Goal: Transaction & Acquisition: Purchase product/service

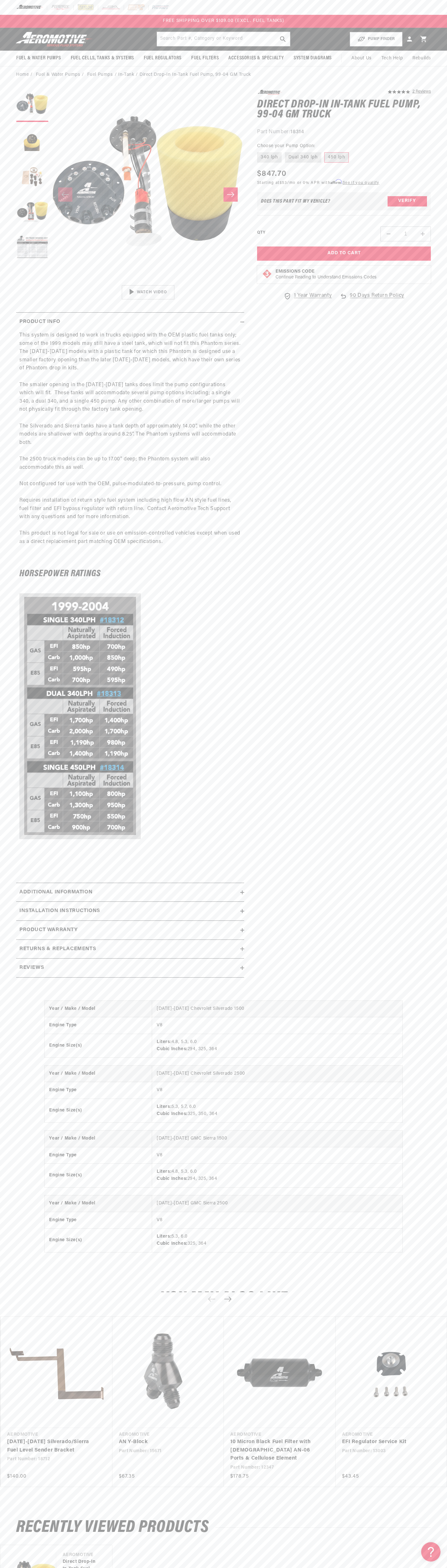
click at [55, 8] on img at bounding box center [60, 7] width 20 height 7
click at [432, 1563] on html "Skip to content Your cart Your cart is empty Loading... You may also like Subto…" at bounding box center [224, 784] width 447 height 1568
click at [91, 1563] on html "Skip to content Your cart Your cart is empty Loading... You may also like Subto…" at bounding box center [224, 784] width 447 height 1568
click at [12, 621] on section "5.0 star rating 2 Reviews Direct Drop-In In-Tank Fuel Pump, 99-04 GM Truck Dire…" at bounding box center [224, 536] width 447 height 905
